Goal: Transaction & Acquisition: Download file/media

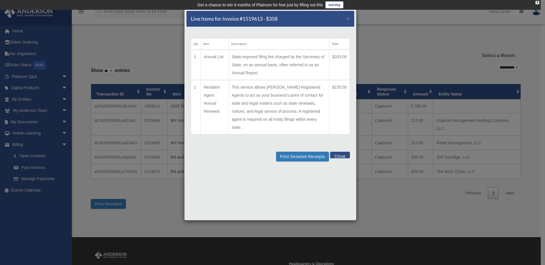
select select "**********"
click at [301, 152] on button "Print Detailed Receipts" at bounding box center [302, 157] width 53 height 10
click at [346, 152] on button "Close" at bounding box center [340, 155] width 20 height 7
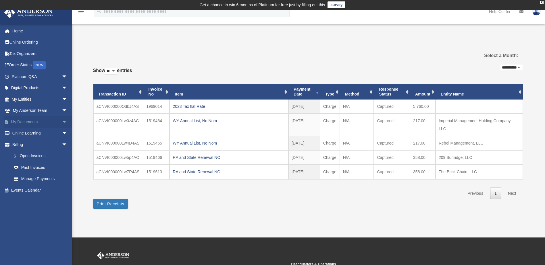
click at [54, 122] on link "My Documents arrow_drop_down" at bounding box center [40, 121] width 72 height 11
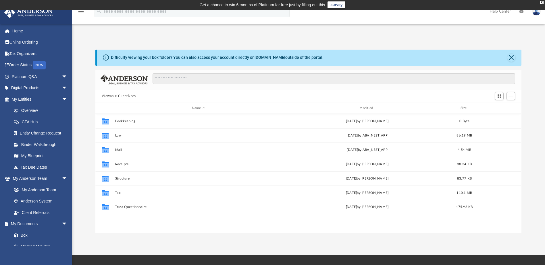
scroll to position [126, 421]
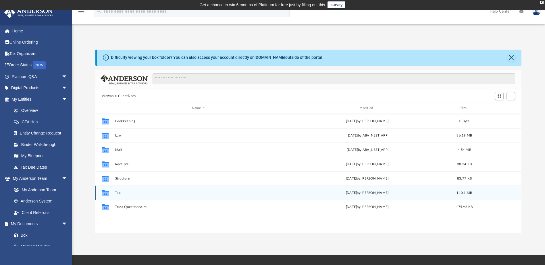
click at [118, 193] on button "Tax" at bounding box center [198, 193] width 166 height 4
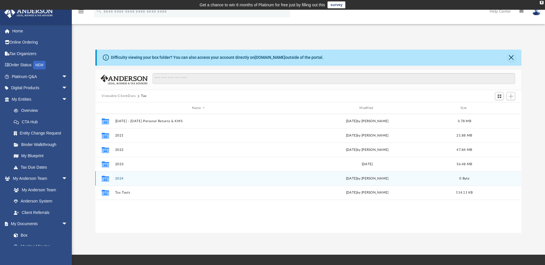
click at [117, 179] on button "2024" at bounding box center [198, 179] width 166 height 4
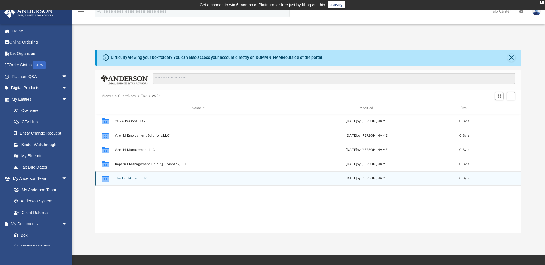
click at [137, 178] on button "The BrickChain, LLC" at bounding box center [198, 179] width 166 height 4
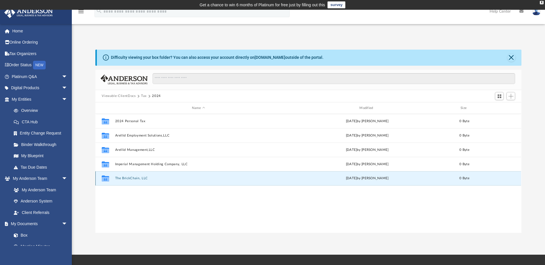
click at [137, 178] on button "The BrickChain, LLC" at bounding box center [198, 179] width 166 height 4
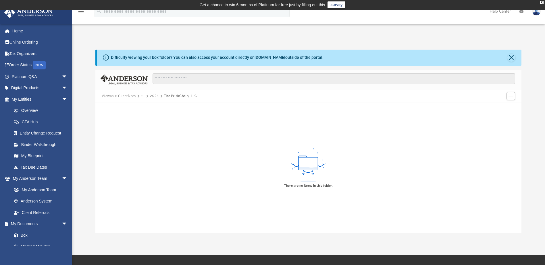
click at [155, 96] on button "2024" at bounding box center [154, 96] width 9 height 5
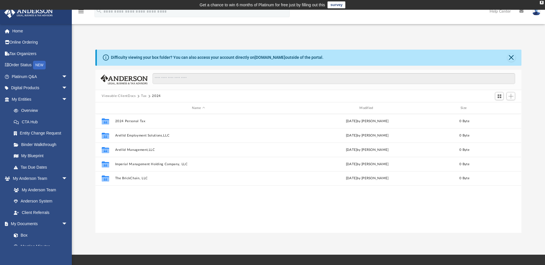
click at [142, 95] on button "Tax" at bounding box center [144, 96] width 6 height 5
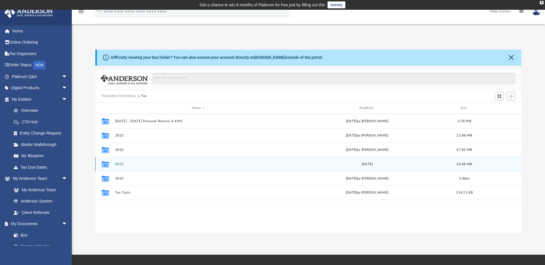
click at [120, 165] on button "2023" at bounding box center [198, 164] width 166 height 4
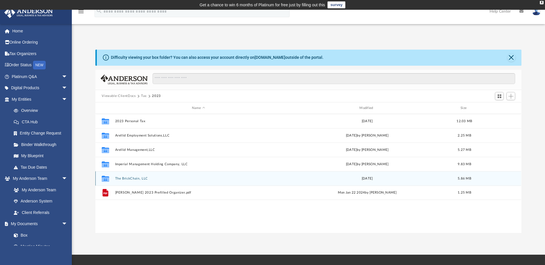
click at [171, 177] on button "The BrickChain, LLC" at bounding box center [198, 179] width 166 height 4
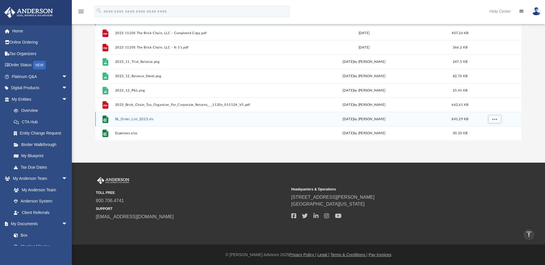
scroll to position [0, 0]
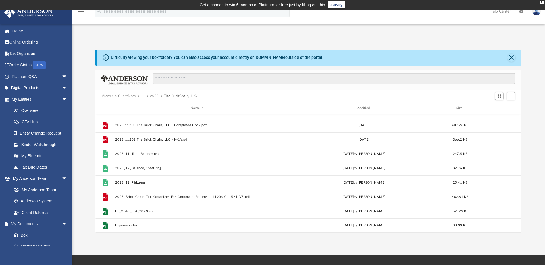
click at [153, 96] on button "2023" at bounding box center [154, 96] width 9 height 5
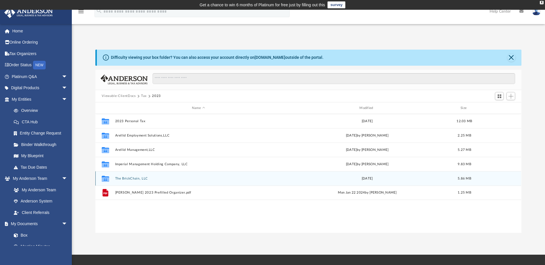
click at [139, 179] on button "The BrickChain, LLC" at bounding box center [198, 179] width 166 height 4
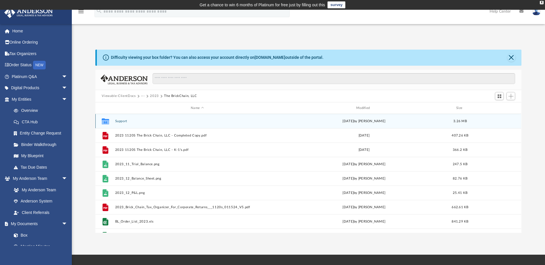
click at [123, 121] on button "Support" at bounding box center [197, 121] width 164 height 4
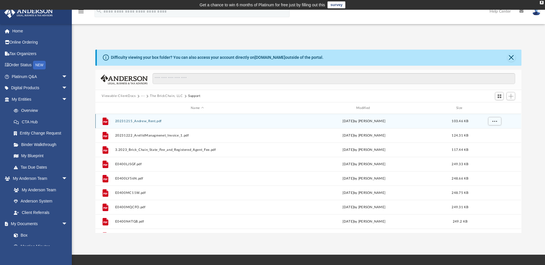
click at [150, 121] on button "20231215_Andrew_Rent.pdf" at bounding box center [197, 121] width 164 height 4
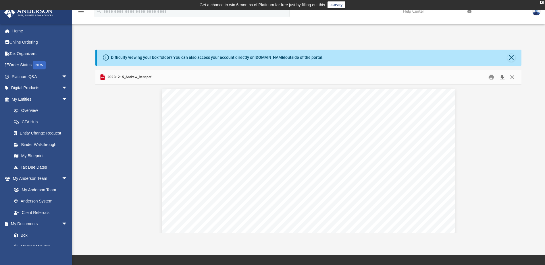
click at [501, 77] on button "Download" at bounding box center [502, 77] width 10 height 9
click at [513, 58] on button "Close" at bounding box center [511, 58] width 8 height 8
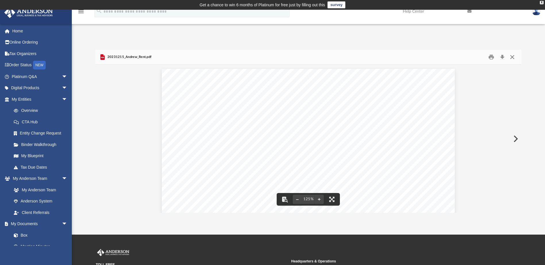
click at [510, 56] on button "Close" at bounding box center [512, 57] width 10 height 9
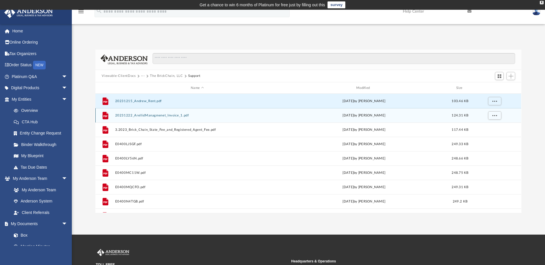
click at [172, 114] on button "20231222_ArellidManagmenet_Invoice_1.pdf" at bounding box center [197, 116] width 164 height 4
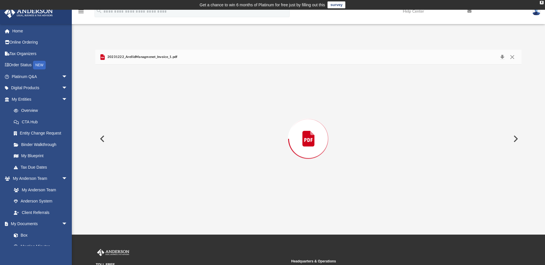
click at [172, 113] on div "Preview" at bounding box center [307, 139] width 425 height 148
click at [502, 57] on button "Download" at bounding box center [502, 57] width 10 height 9
